Goal: Navigation & Orientation: Find specific page/section

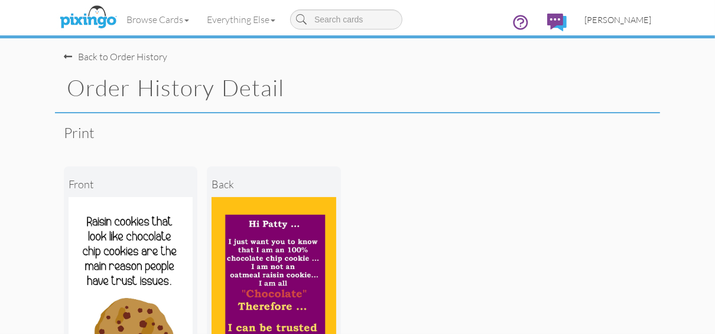
click at [619, 17] on span "[PERSON_NAME]" at bounding box center [617, 20] width 67 height 10
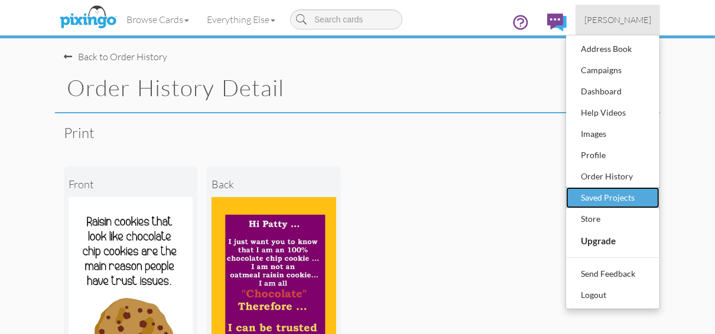
click at [594, 196] on div "Saved Projects" at bounding box center [613, 198] width 70 height 18
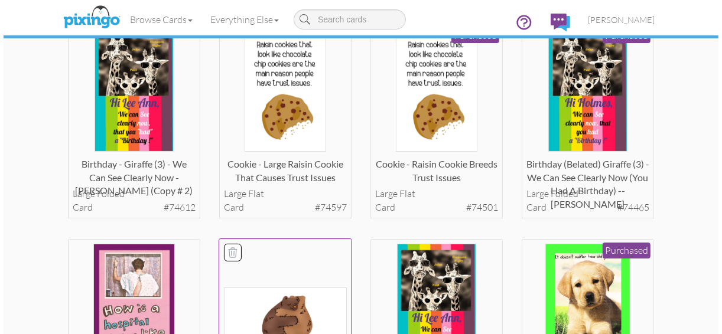
scroll to position [95, 0]
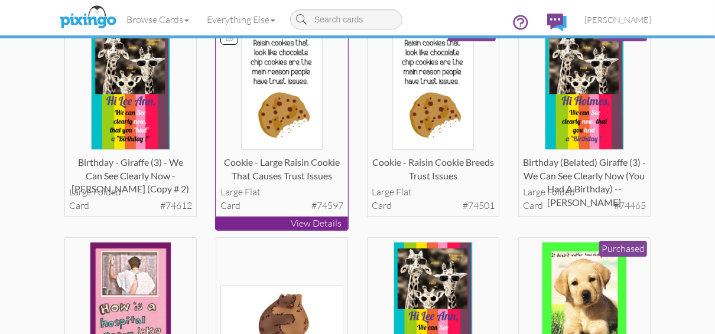
click at [275, 225] on p "View Details" at bounding box center [282, 224] width 132 height 14
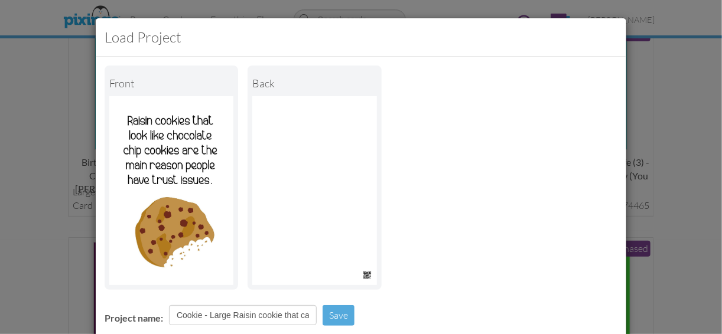
click at [291, 147] on img at bounding box center [314, 190] width 124 height 189
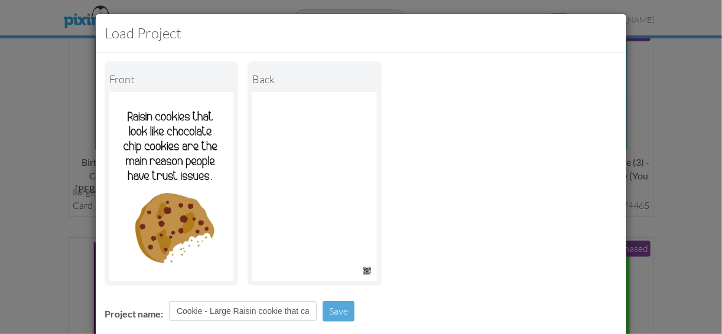
scroll to position [0, 0]
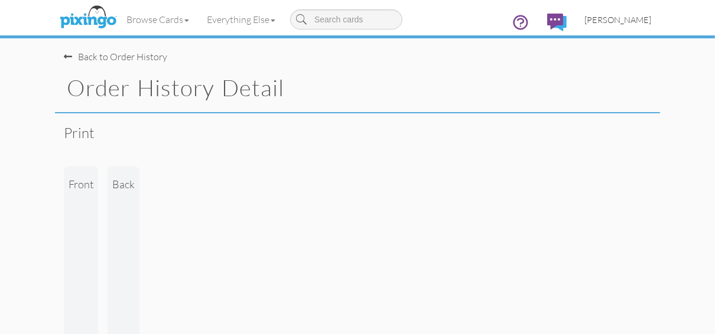
click at [603, 21] on span "[PERSON_NAME]" at bounding box center [617, 20] width 67 height 10
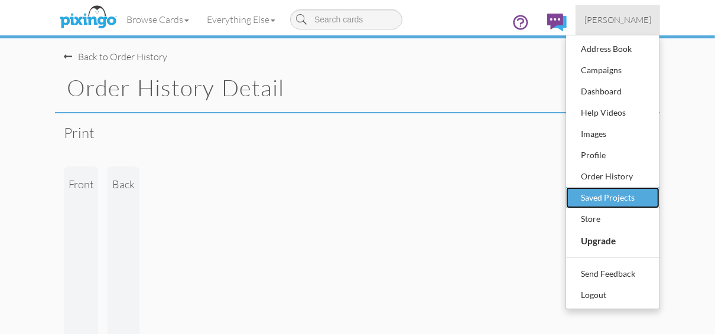
click at [609, 194] on div "Saved Projects" at bounding box center [613, 198] width 70 height 18
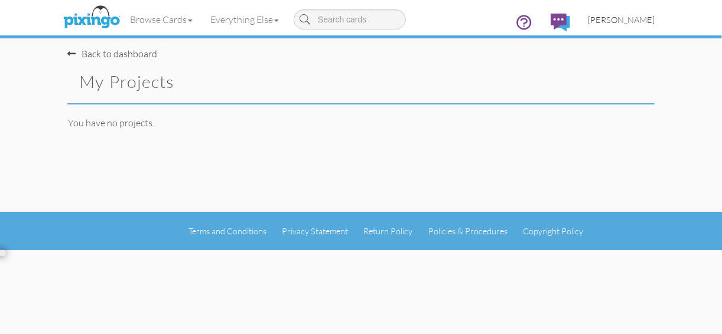
click at [615, 20] on span "[PERSON_NAME]" at bounding box center [621, 20] width 67 height 10
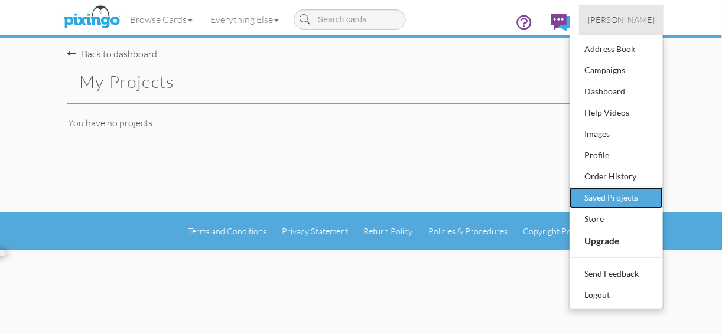
click at [612, 199] on div "Saved Projects" at bounding box center [616, 198] width 70 height 18
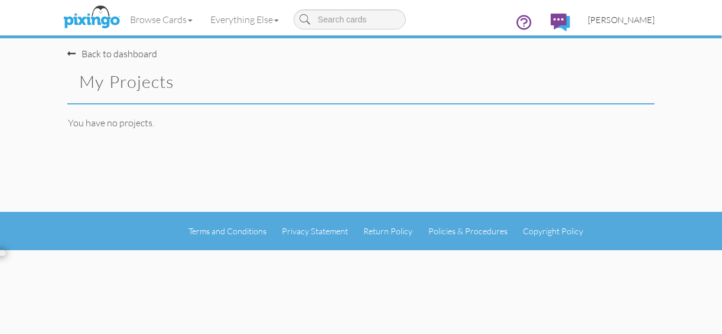
click at [610, 18] on span "[PERSON_NAME]" at bounding box center [621, 20] width 67 height 10
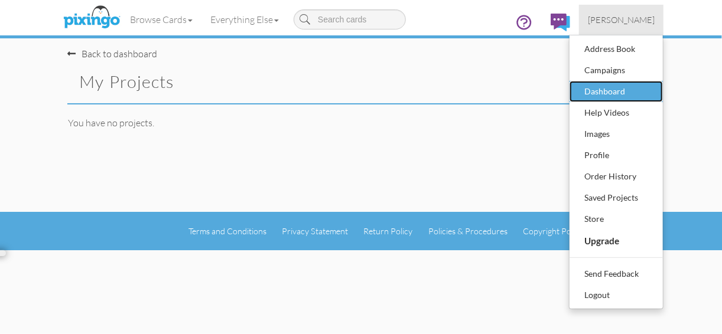
click at [604, 89] on div "Dashboard" at bounding box center [616, 92] width 70 height 18
